Goal: Navigation & Orientation: Find specific page/section

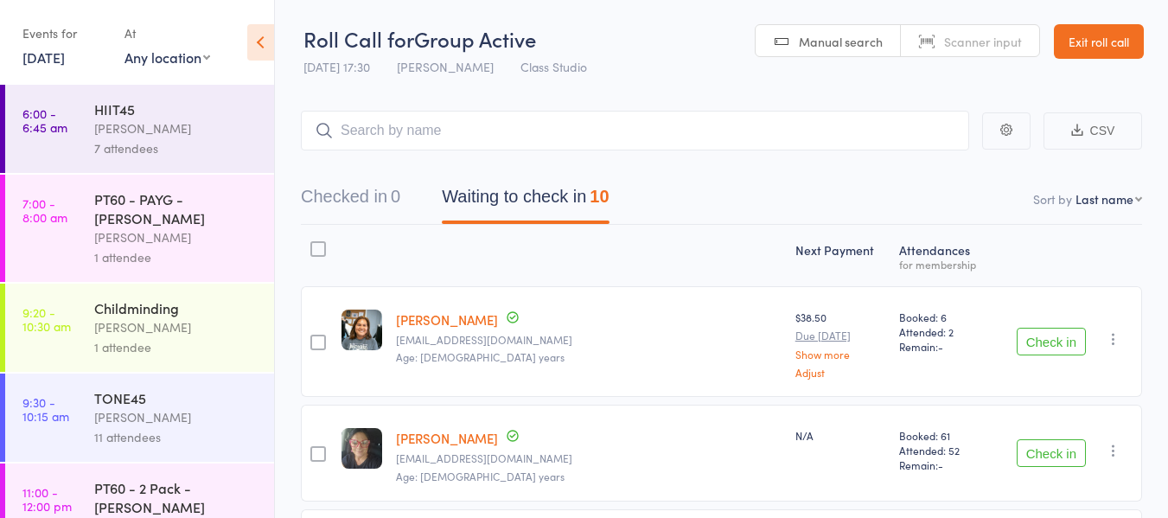
click at [1077, 48] on link "Exit roll call" at bounding box center [1099, 41] width 90 height 35
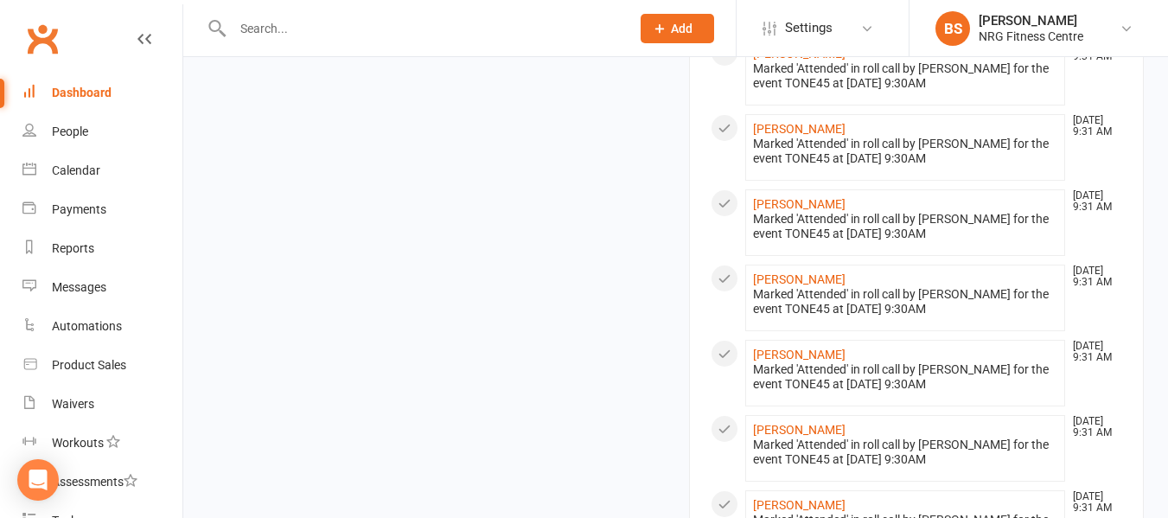
scroll to position [1297, 0]
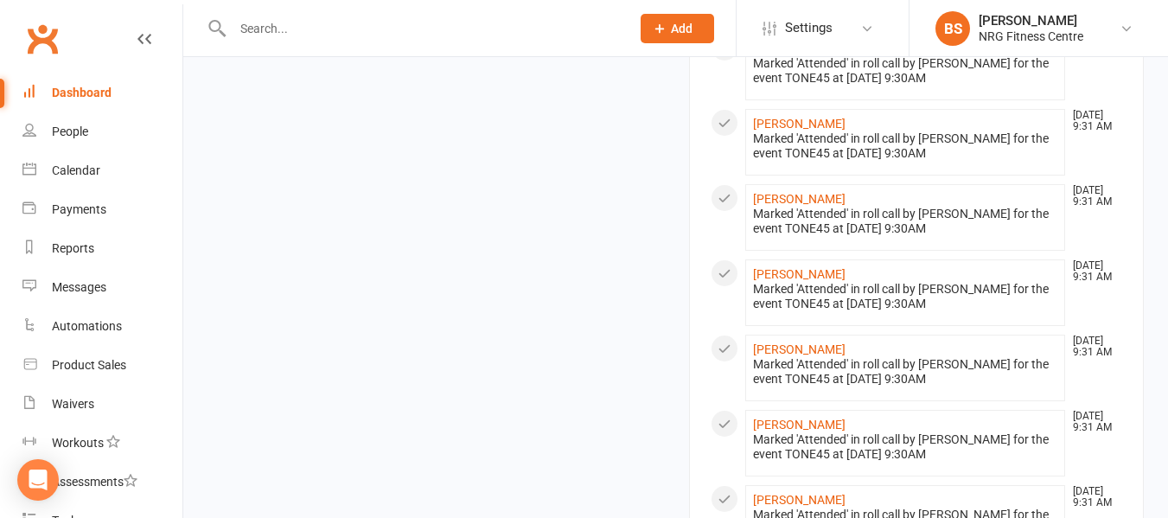
click at [332, 23] on input "text" at bounding box center [422, 28] width 391 height 24
paste input "1819391"
drag, startPoint x: 328, startPoint y: 33, endPoint x: 84, endPoint y: 37, distance: 244.7
paste input "380003E9001BC2FF"
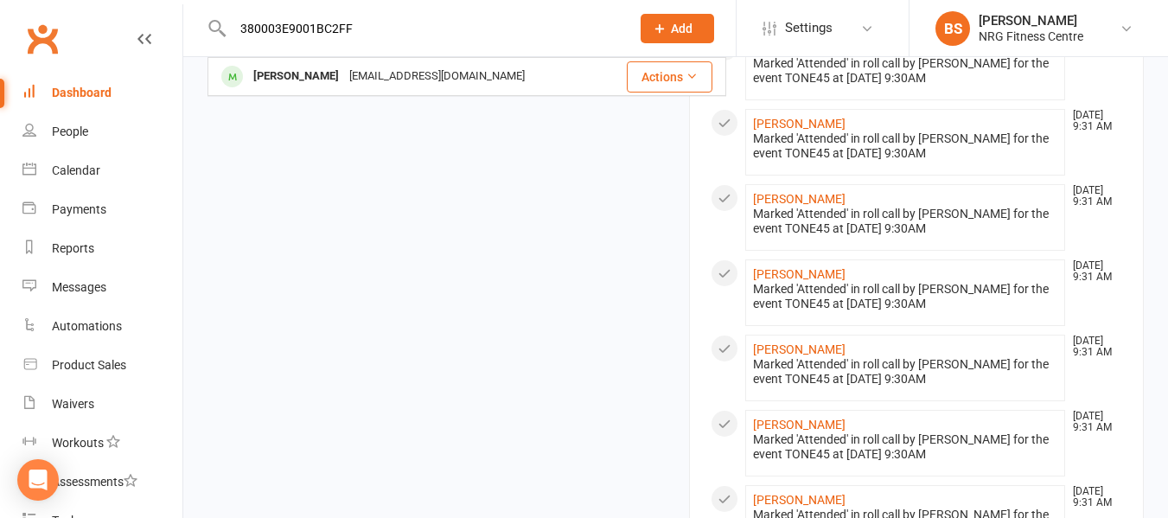
drag, startPoint x: 381, startPoint y: 22, endPoint x: 53, endPoint y: 42, distance: 329.1
paste input "1D3B0"
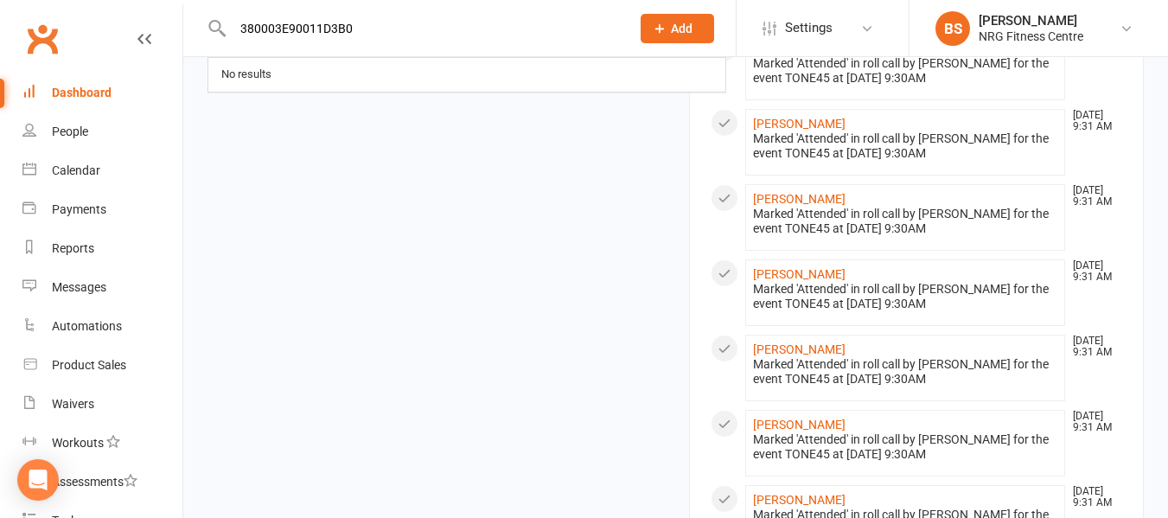
drag, startPoint x: 360, startPoint y: 27, endPoint x: 0, endPoint y: 23, distance: 359.6
paste input "1168304"
type input "1"
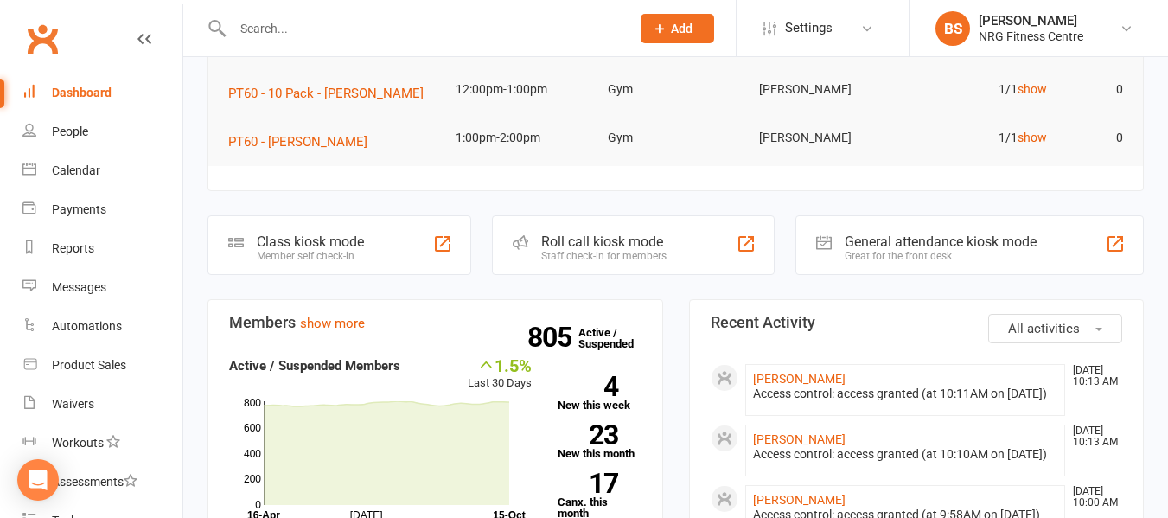
scroll to position [0, 0]
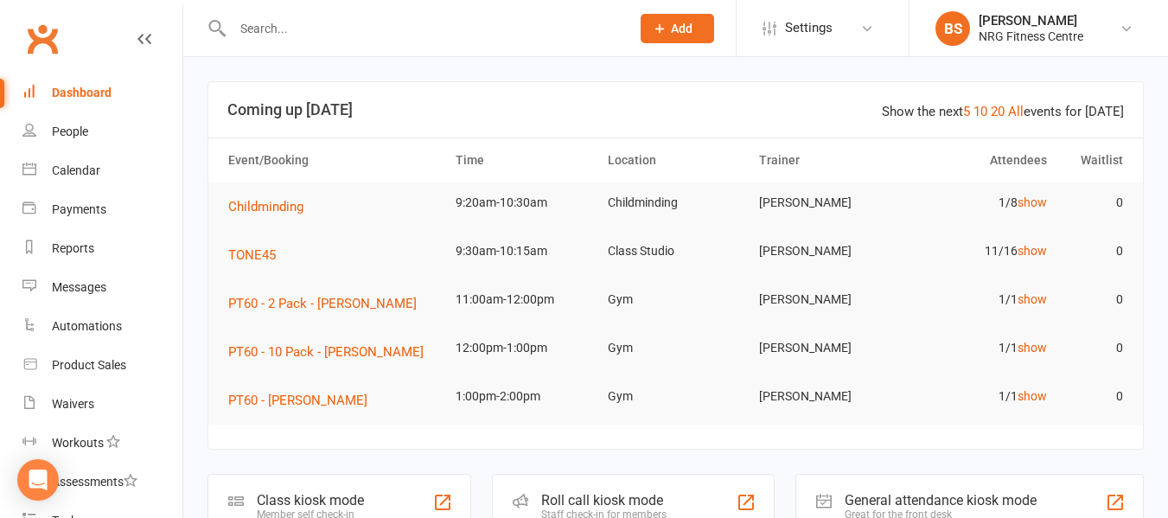
paste input "2182234"
drag, startPoint x: 339, startPoint y: 32, endPoint x: 160, endPoint y: 39, distance: 179.1
click at [161, 4] on header "2182234 No results Prospect Member Non-attending contact Class / event Appointm…" at bounding box center [584, 4] width 1168 height 0
paste input "380003E900214C5A"
drag, startPoint x: 366, startPoint y: 25, endPoint x: 0, endPoint y: 24, distance: 365.6
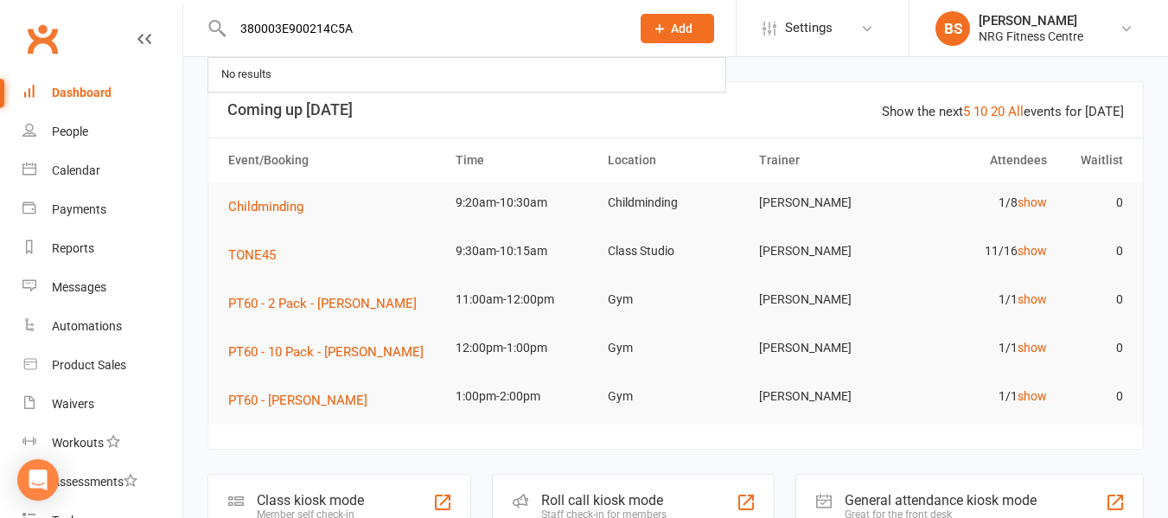
click at [0, 4] on header "380003E900214C5A No results Prospect Member Non-attending contact Class / event…" at bounding box center [584, 4] width 1168 height 0
paste input "2182234"
type input "2182234"
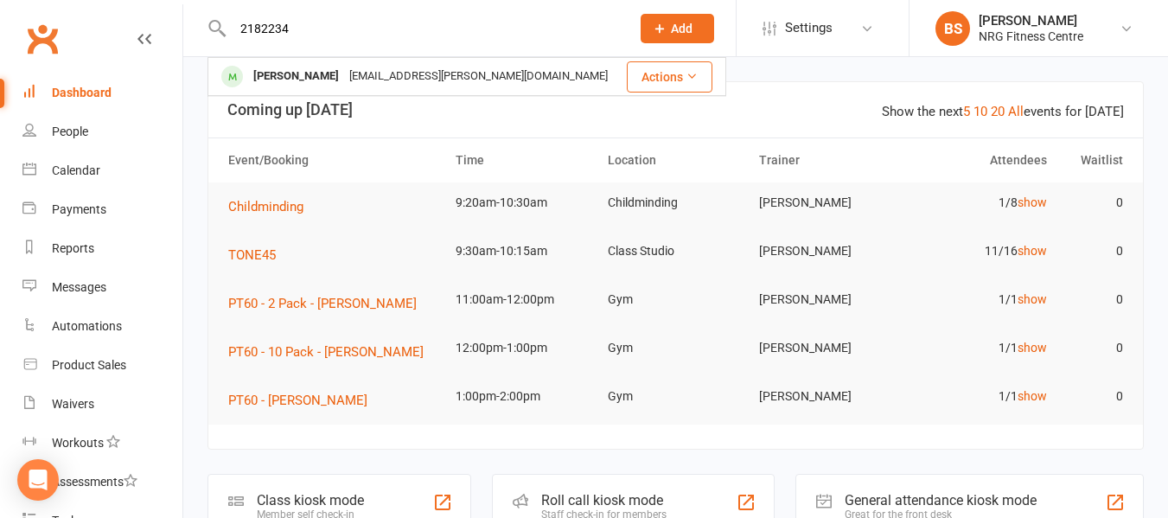
drag, startPoint x: 304, startPoint y: 28, endPoint x: 153, endPoint y: 32, distance: 151.3
click at [153, 4] on header "2182234 Nicholas BAILEY nick.h.bailey@icloud.com Actions Prospect Member Non-at…" at bounding box center [584, 4] width 1168 height 0
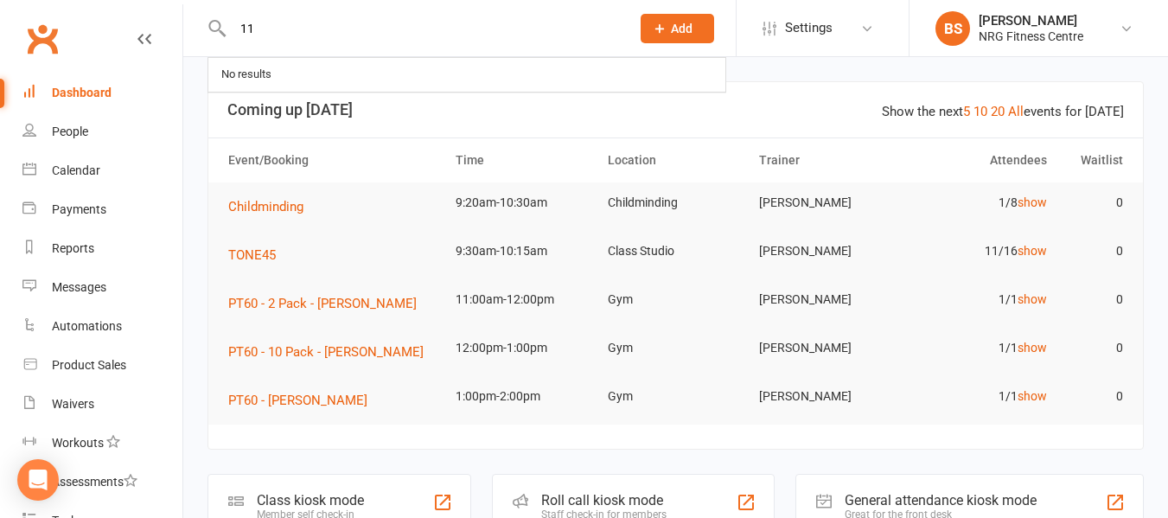
type input "1"
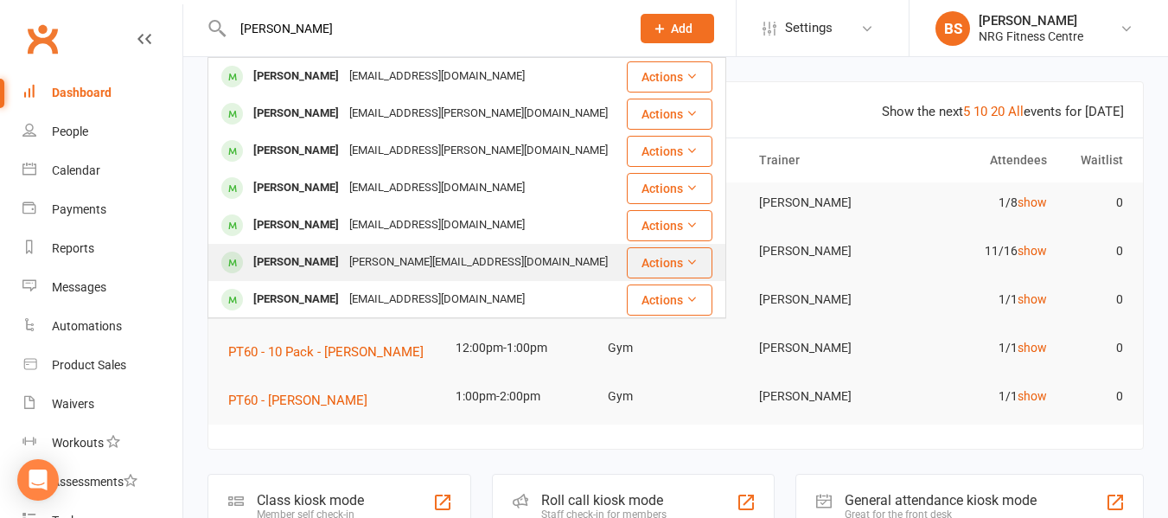
type input "dean"
click at [365, 270] on div "dean@dnasupport.com.au" at bounding box center [478, 262] width 269 height 25
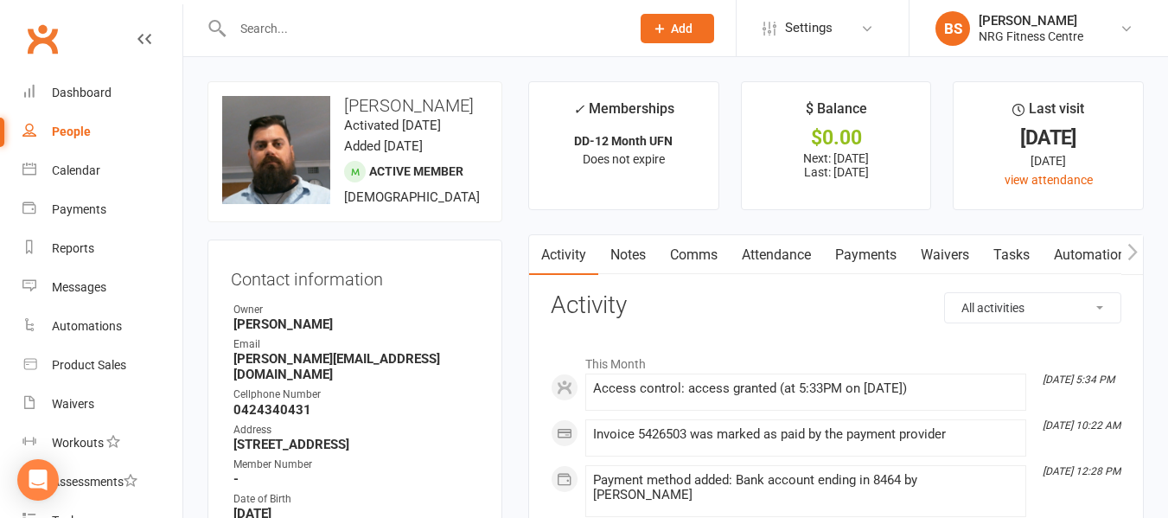
click at [1140, 253] on button "button" at bounding box center [1132, 254] width 22 height 39
click at [331, 16] on input "text" at bounding box center [422, 28] width 391 height 24
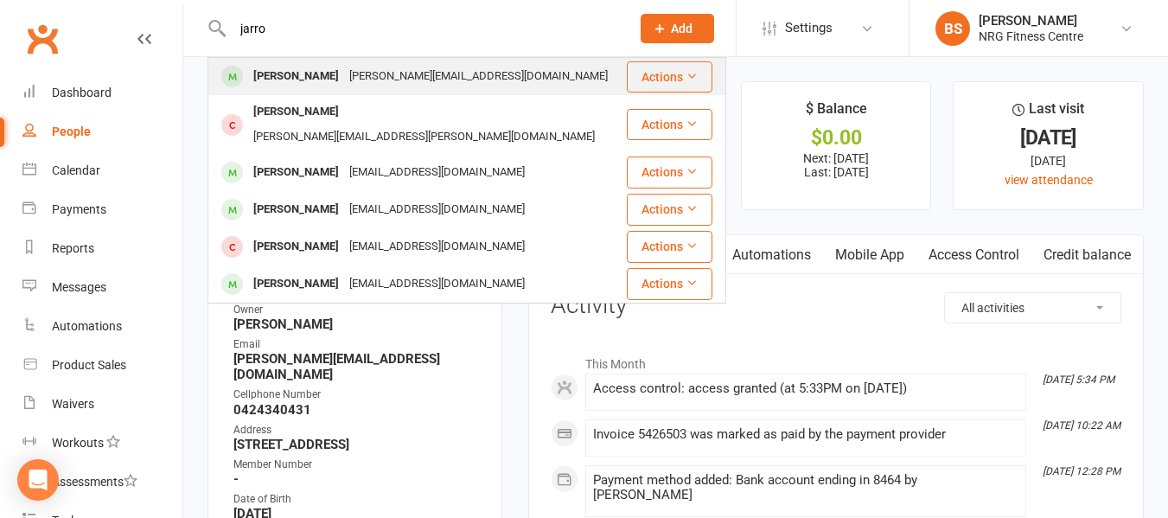
type input "jarro"
click at [358, 77] on div "jarrod.paton65@gmail.com" at bounding box center [478, 76] width 269 height 25
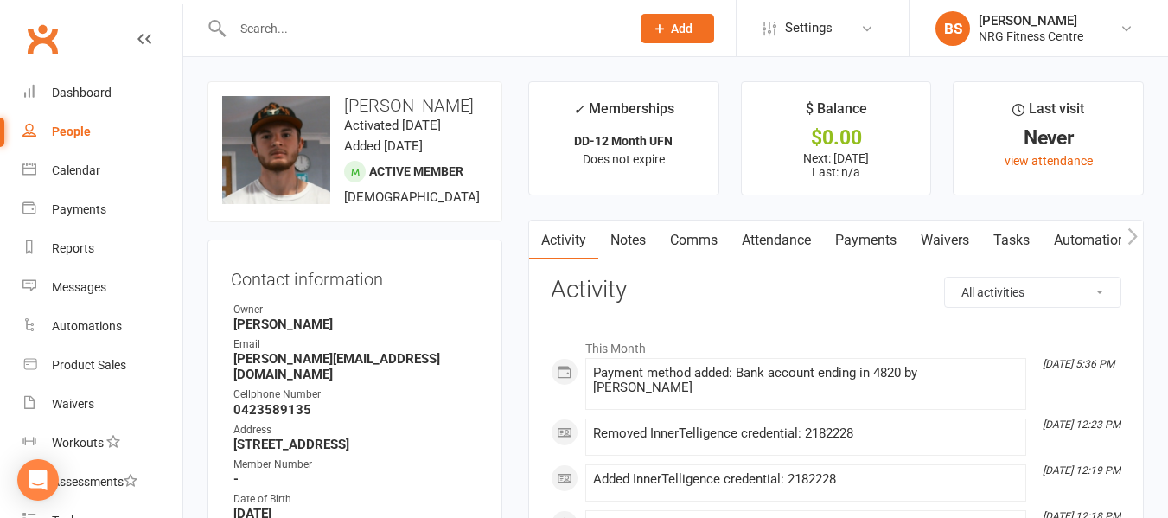
click at [1133, 239] on icon "button" at bounding box center [1132, 236] width 10 height 16
click at [982, 234] on link "Access Control" at bounding box center [973, 240] width 115 height 40
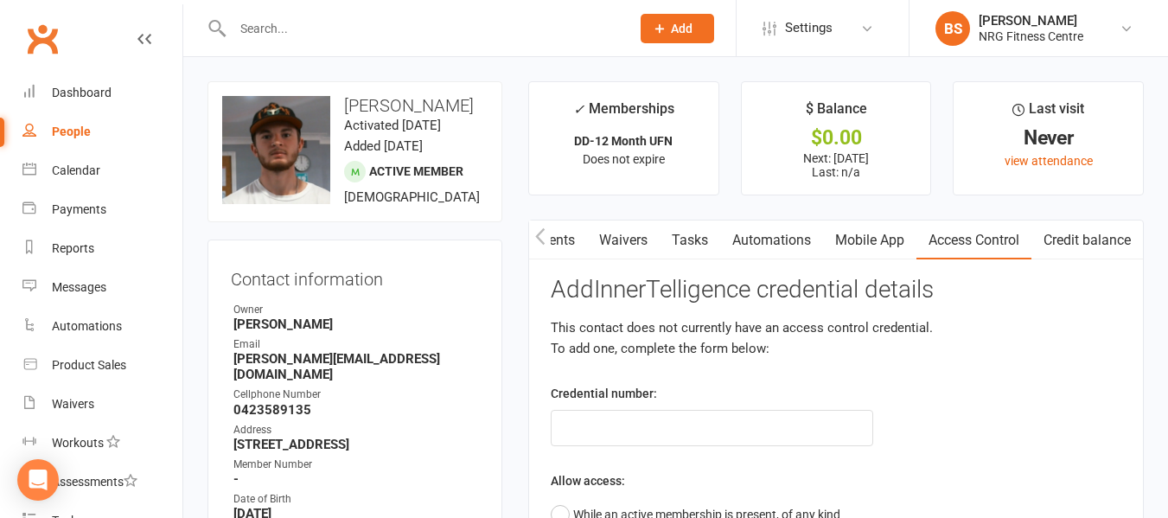
click at [285, 25] on input "text" at bounding box center [422, 28] width 391 height 24
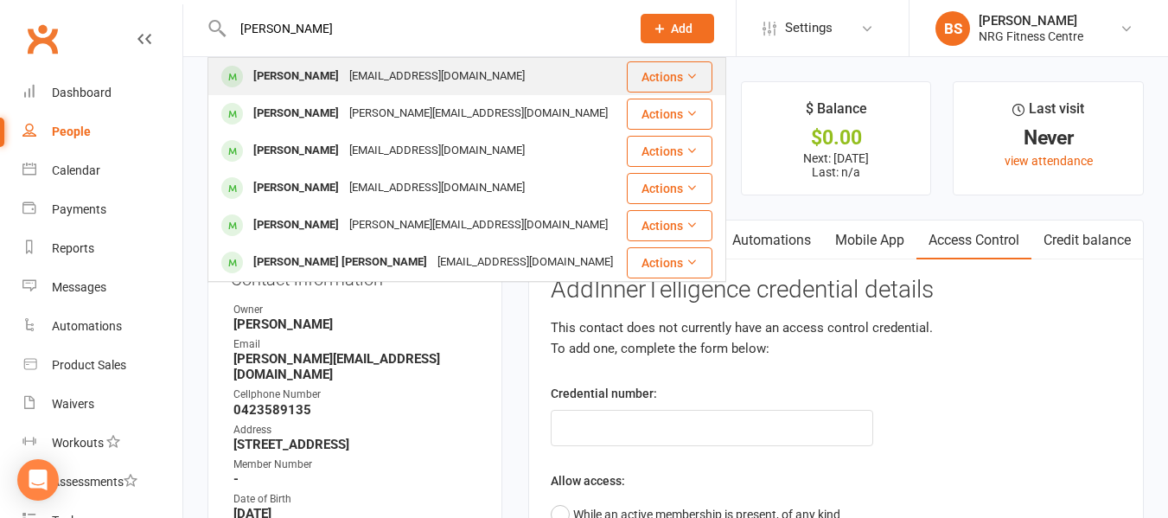
type input "mona"
click at [283, 65] on div "Mona ROUMIEH" at bounding box center [296, 76] width 96 height 25
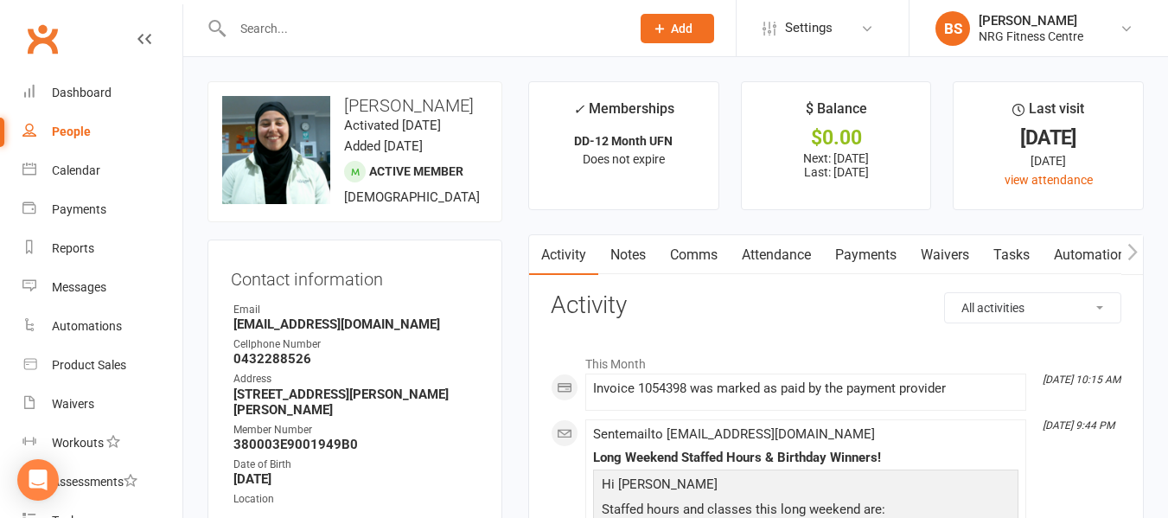
drag, startPoint x: 101, startPoint y: 0, endPoint x: 95, endPoint y: 124, distance: 124.6
click at [95, 124] on link "People" at bounding box center [102, 131] width 160 height 39
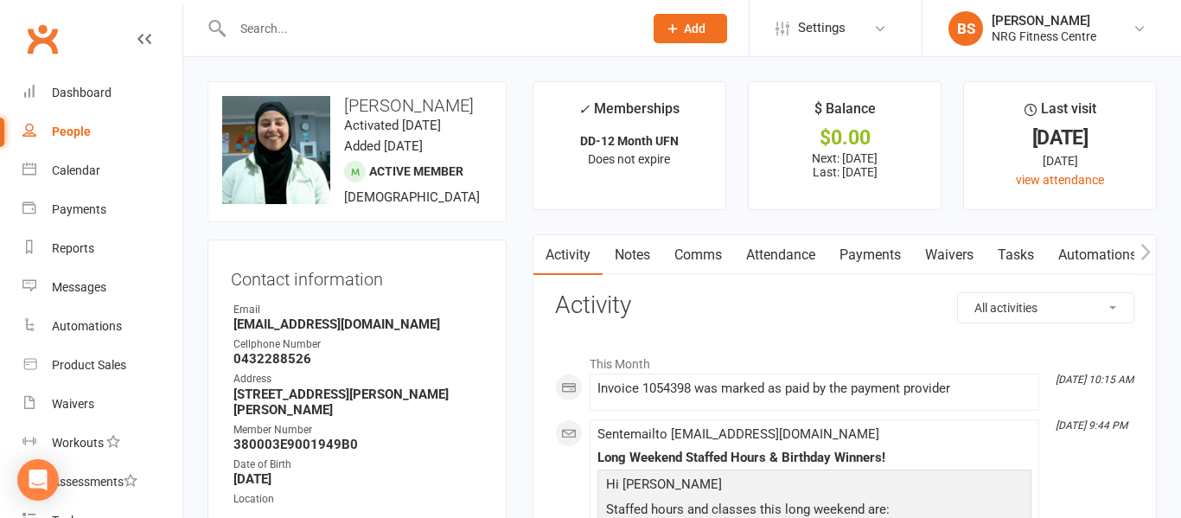
select select "100"
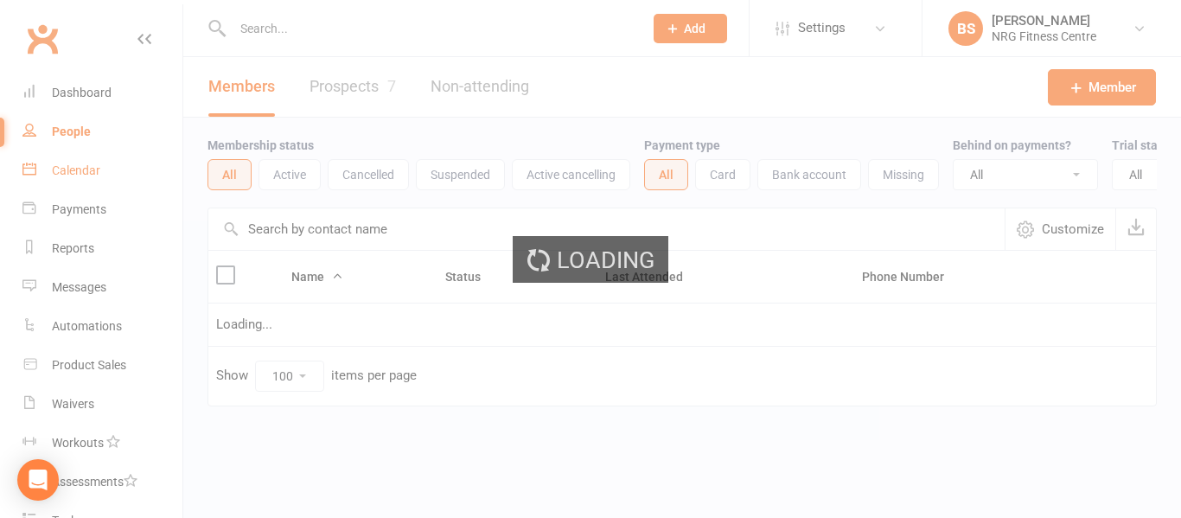
click at [81, 180] on link "Calendar" at bounding box center [102, 170] width 160 height 39
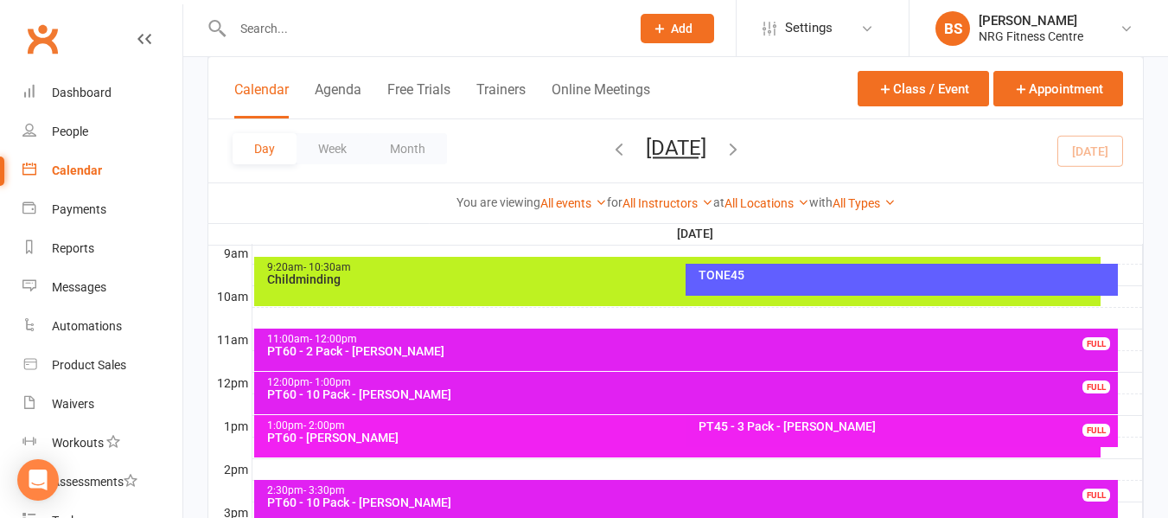
scroll to position [519, 0]
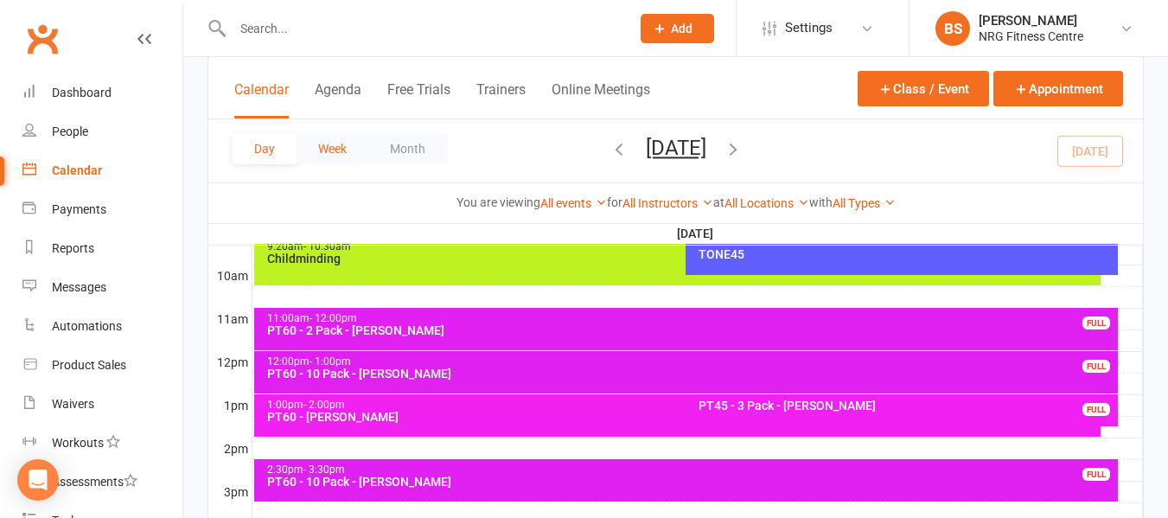
click at [341, 162] on button "Week" at bounding box center [332, 148] width 72 height 31
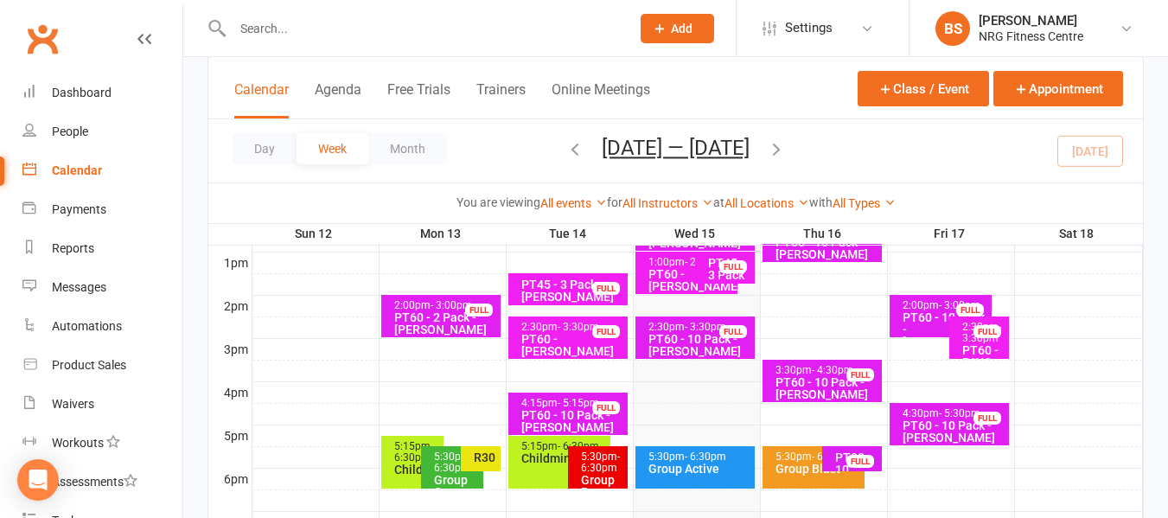
scroll to position [691, 0]
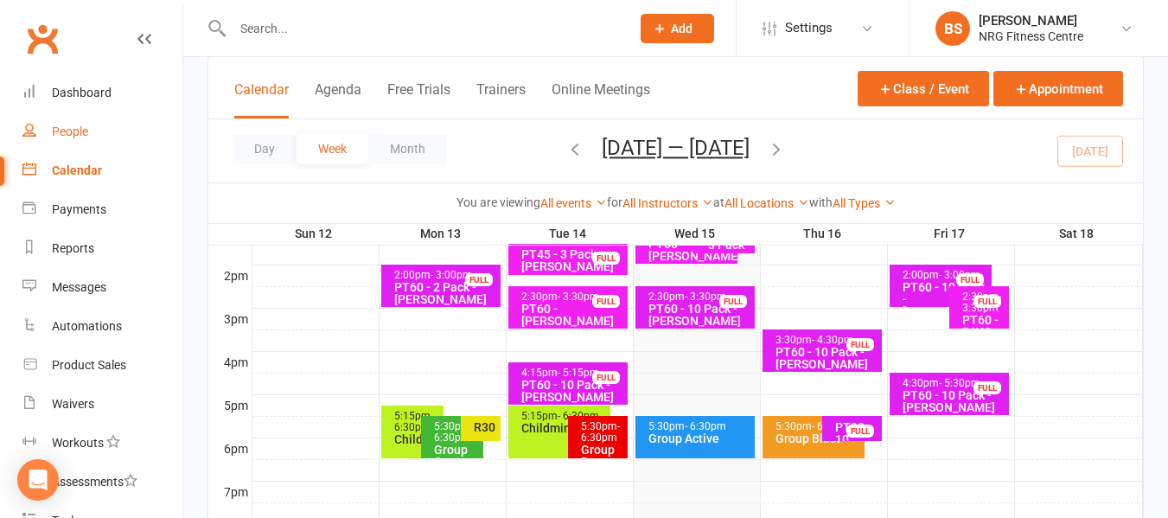
click at [85, 130] on div "People" at bounding box center [70, 131] width 36 height 14
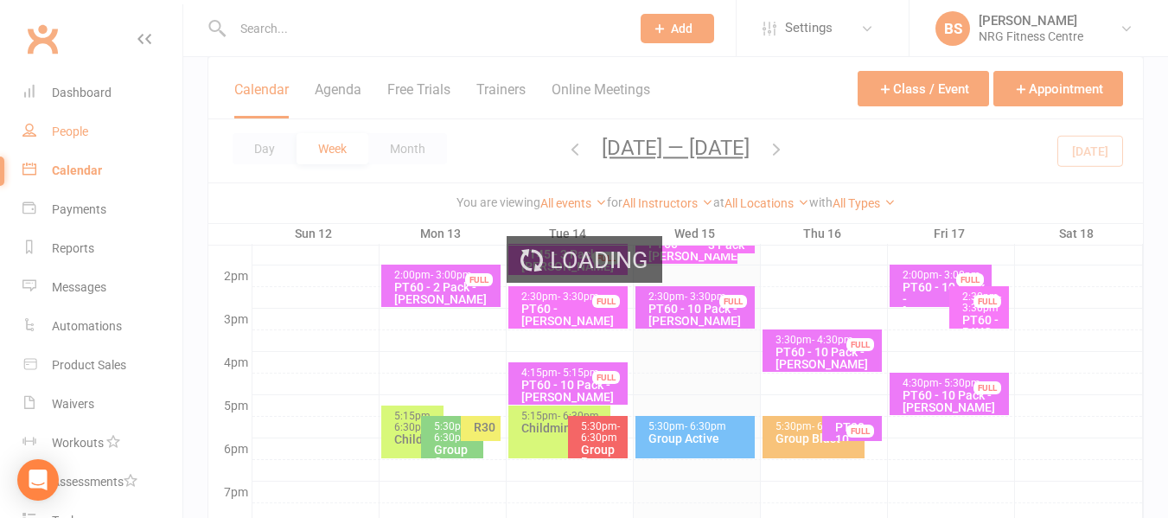
select select "100"
